Goal: Answer question/provide support

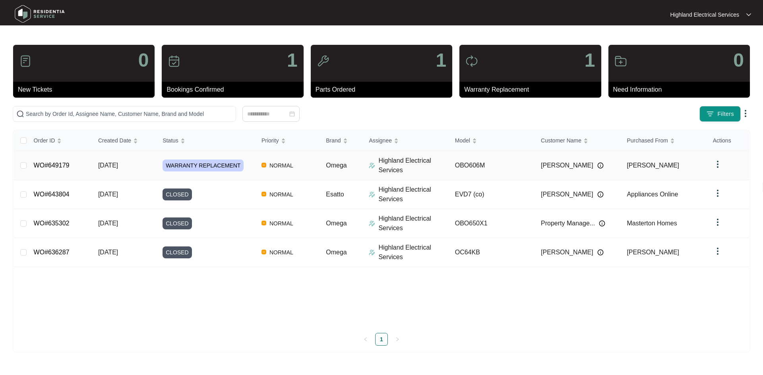
click at [50, 164] on link "WO#649179" at bounding box center [52, 165] width 36 height 7
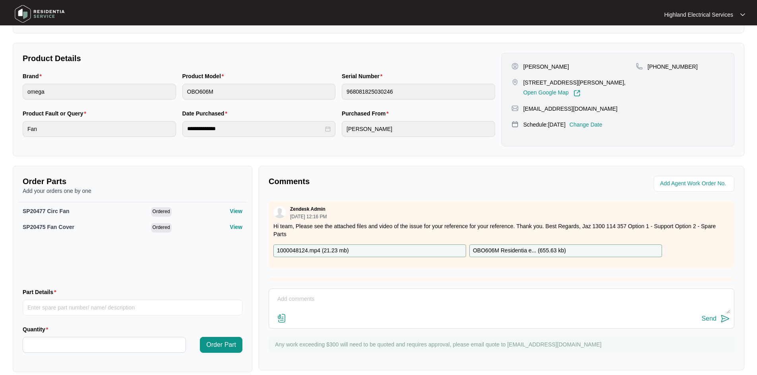
scroll to position [153, 0]
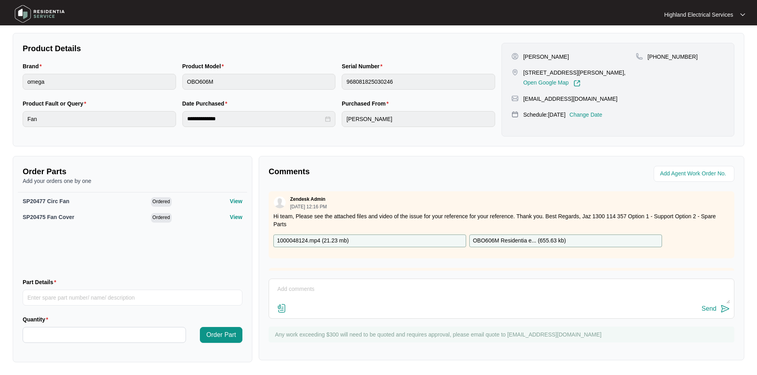
click at [284, 288] on textarea at bounding box center [501, 293] width 457 height 21
paste textarea "Check oven and order cooling fan and fan cover. Customer receiving changeover."
type textarea "[DATE]: Check oven and order cooling fan and fan cover. Customer receiving chan…"
click at [283, 310] on img at bounding box center [282, 309] width 10 height 10
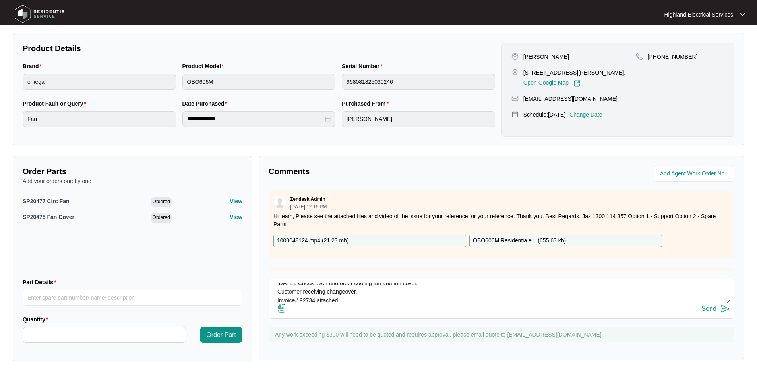
click at [0, 0] on input "file" at bounding box center [0, 0] width 0 height 0
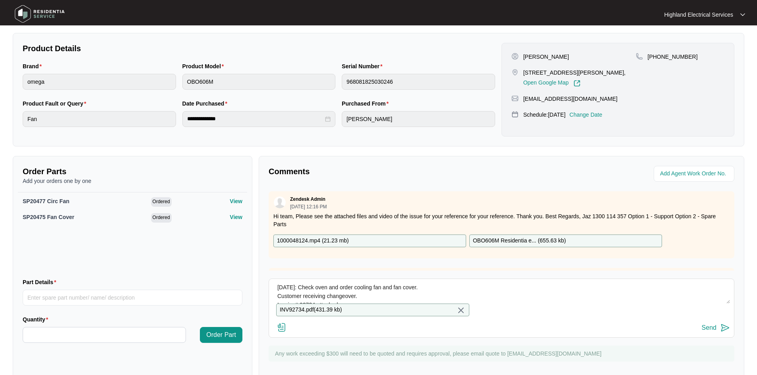
scroll to position [0, 0]
click at [707, 332] on div "Send" at bounding box center [709, 328] width 15 height 7
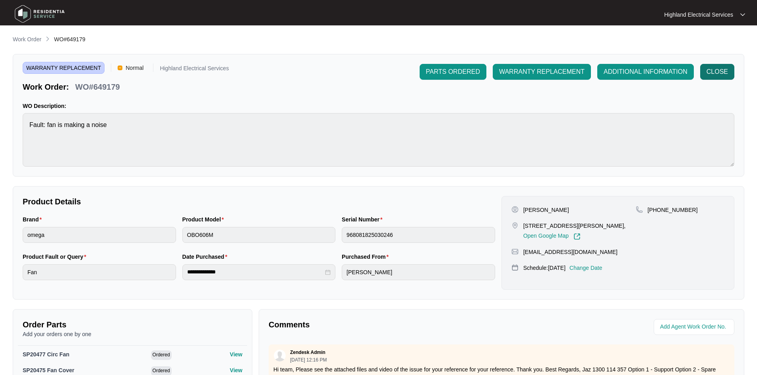
click at [713, 67] on span "CLOSE" at bounding box center [716, 72] width 21 height 10
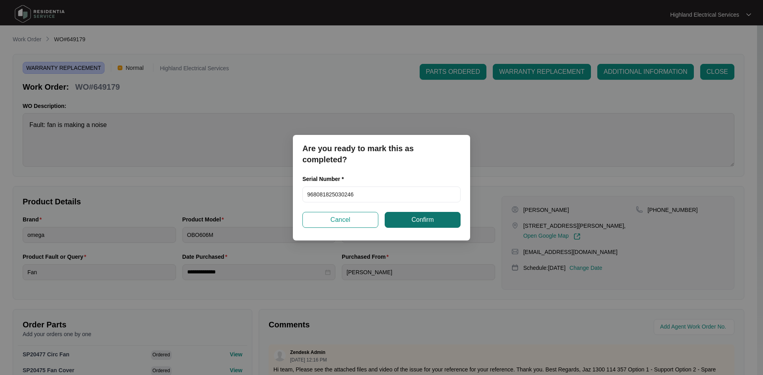
click at [413, 218] on span "Confirm" at bounding box center [422, 220] width 22 height 10
